Goal: Navigation & Orientation: Go to known website

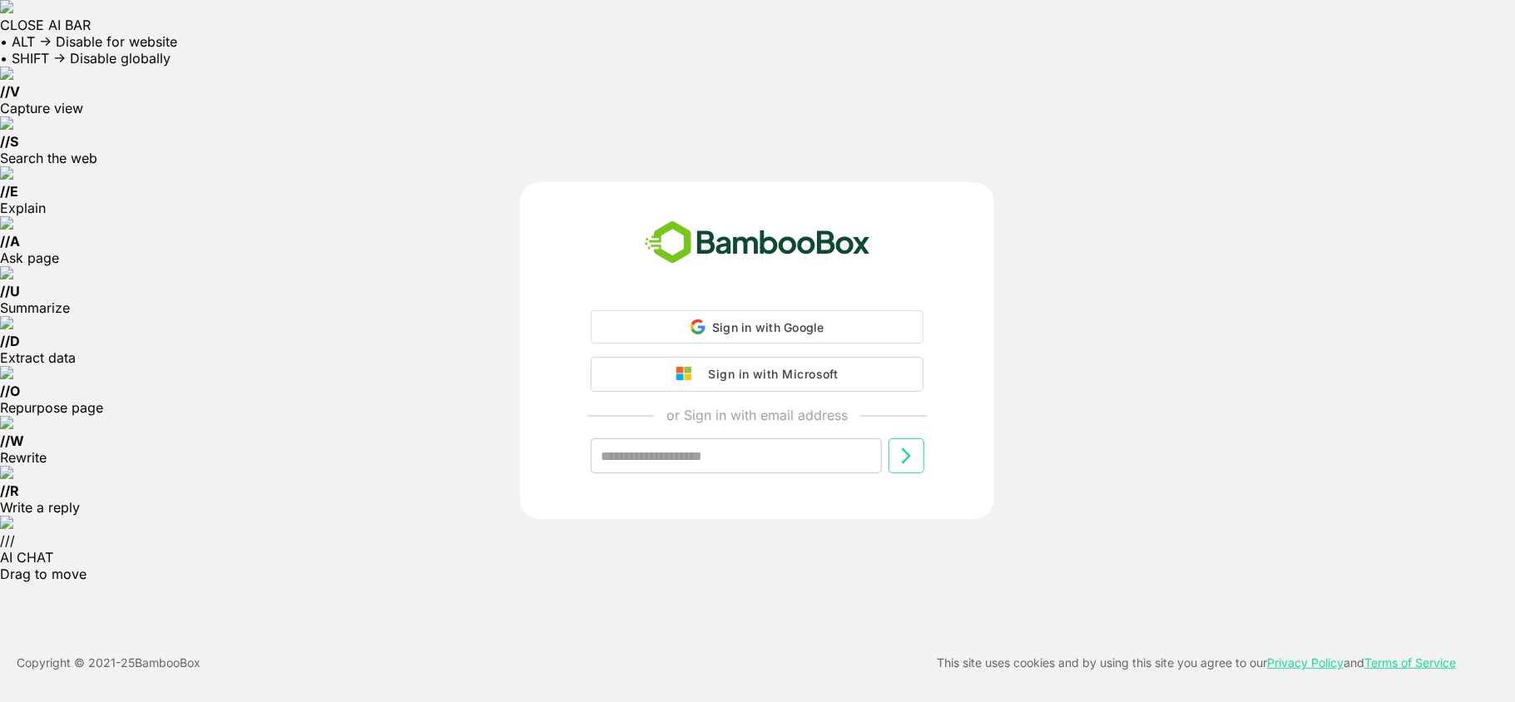
click at [886, 367] on button "Sign in with Microsoft" at bounding box center [757, 374] width 333 height 35
